Goal: Navigation & Orientation: Find specific page/section

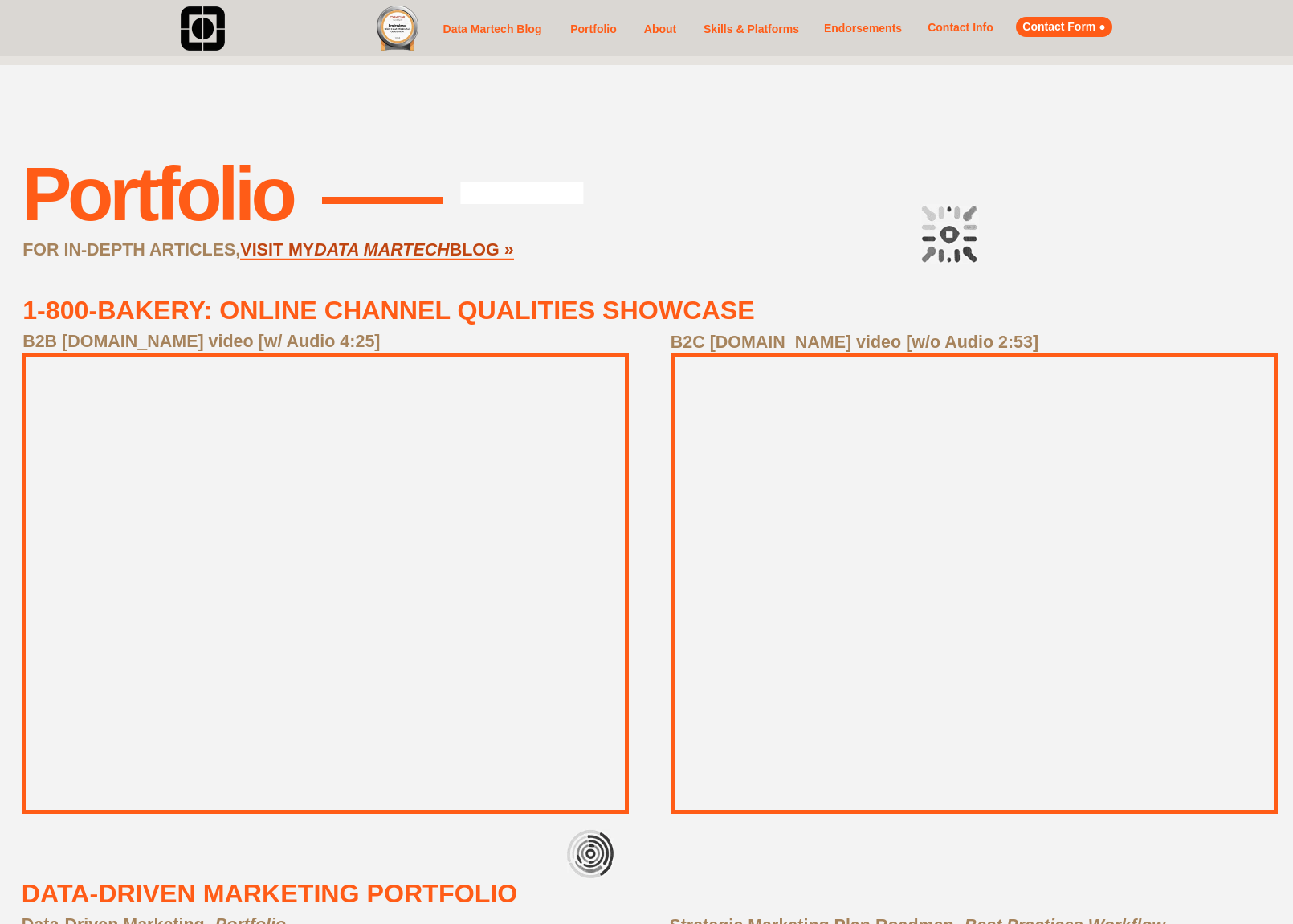
scroll to position [860, 0]
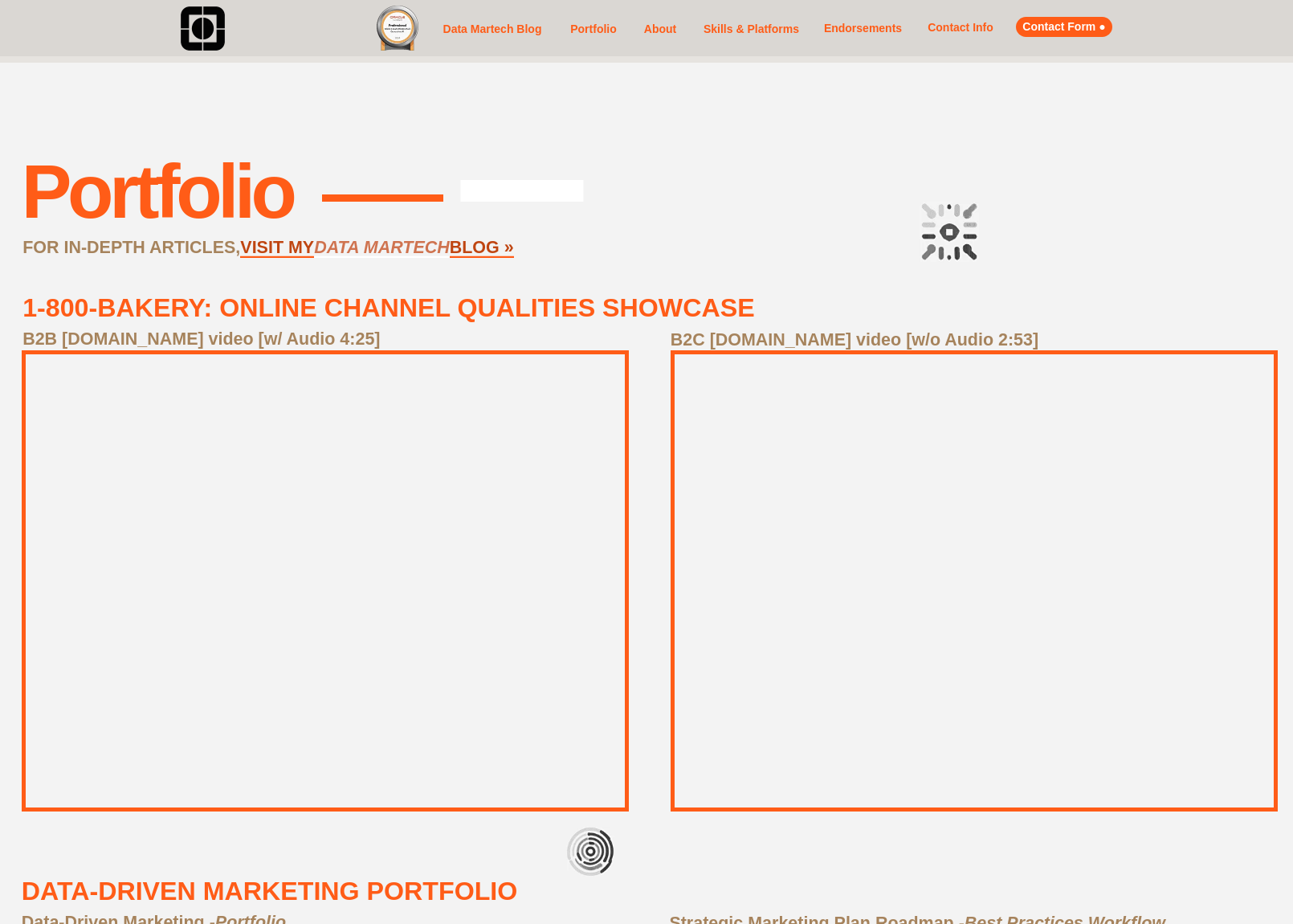
click at [379, 239] on link "DATA MARTECH" at bounding box center [381, 248] width 136 height 20
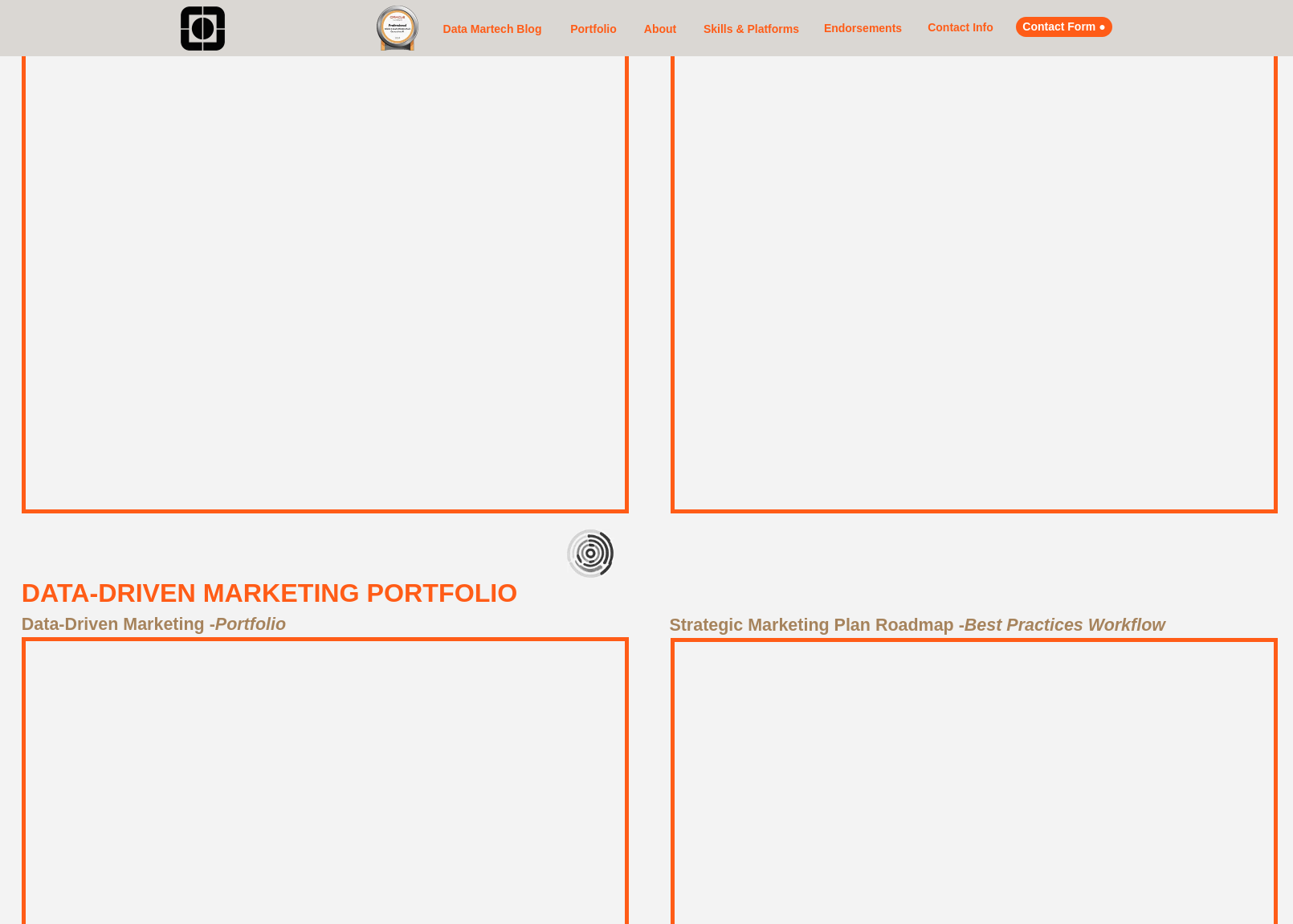
scroll to position [807, 0]
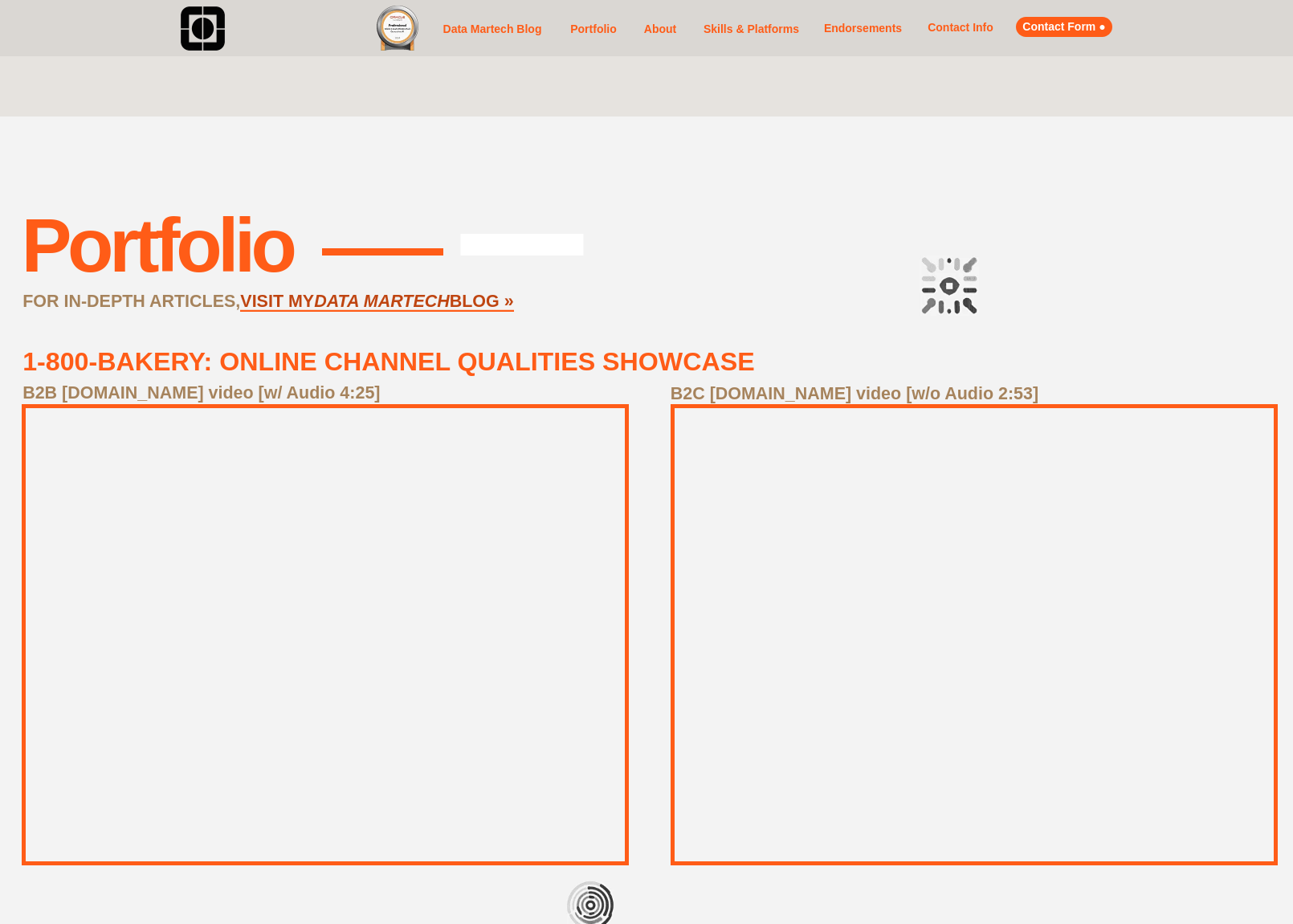
click at [656, 23] on link "About" at bounding box center [660, 28] width 39 height 20
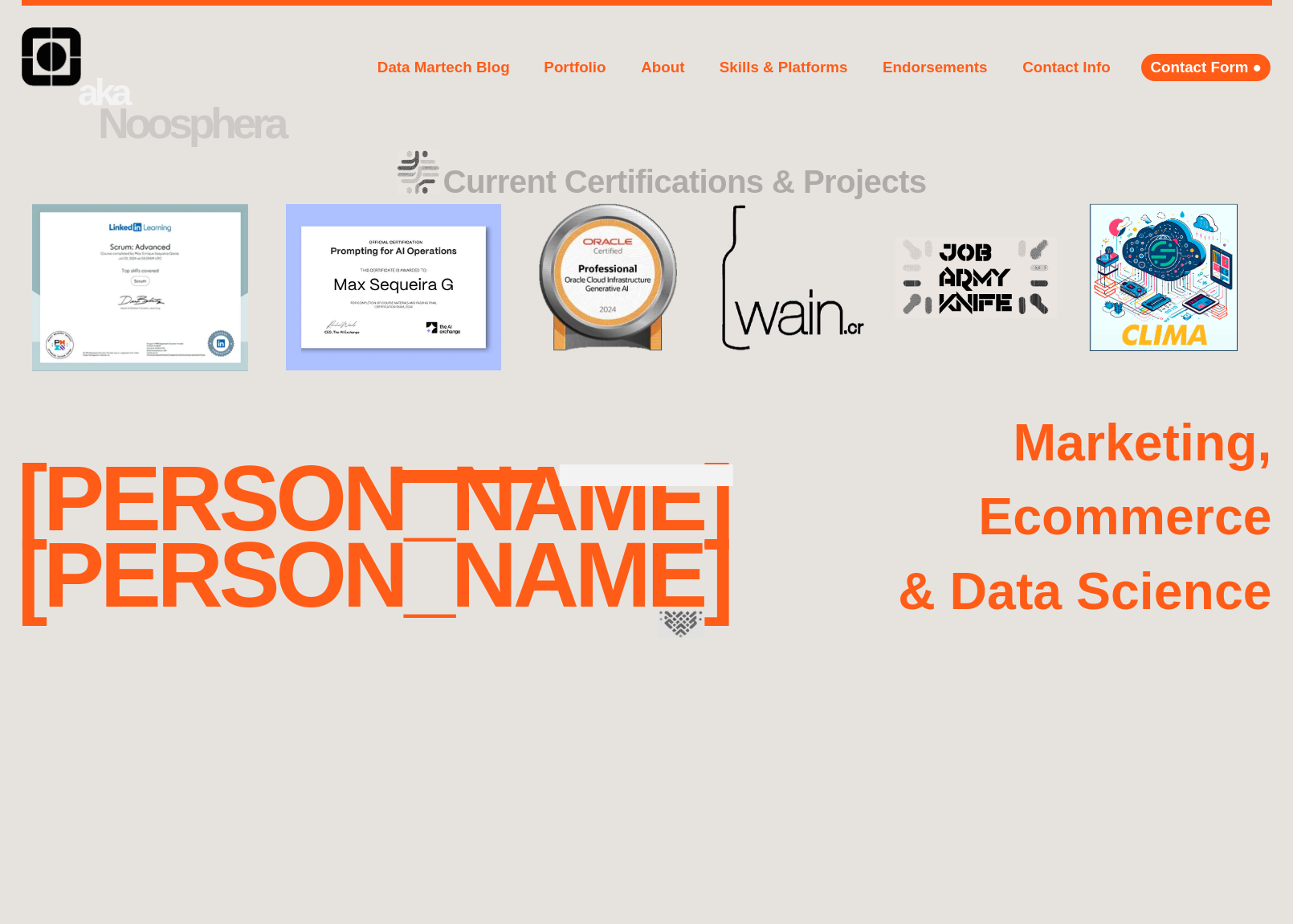
click at [923, 66] on link "Endorsements" at bounding box center [934, 67] width 113 height 28
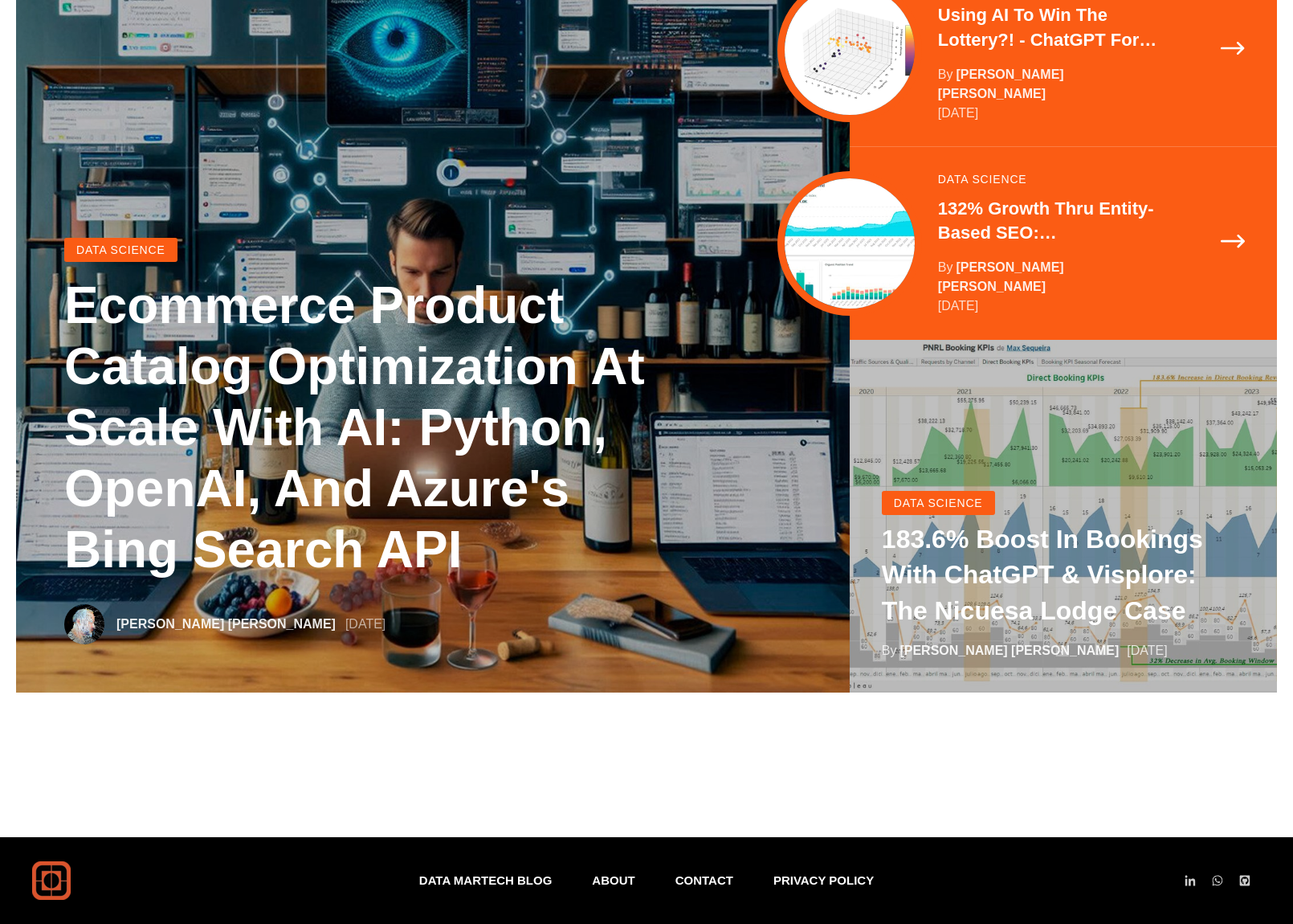
scroll to position [253, 0]
